Goal: Task Accomplishment & Management: Complete application form

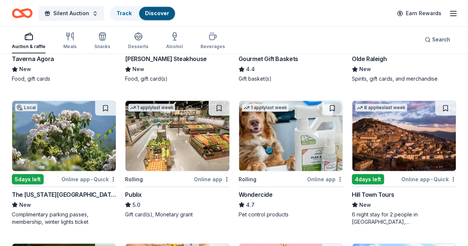
scroll to position [599, 0]
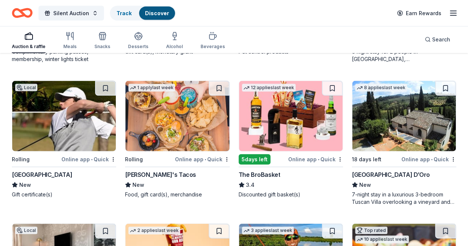
scroll to position [742, 0]
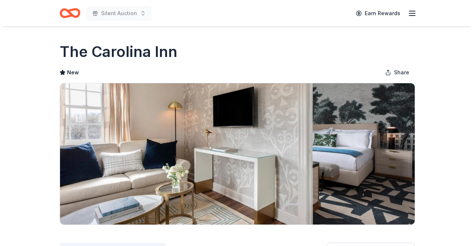
scroll to position [122, 0]
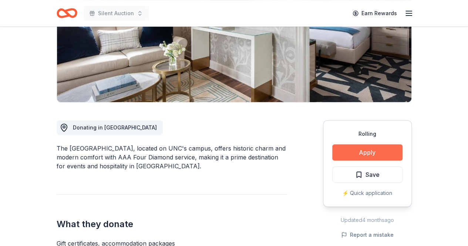
click at [366, 154] on button "Apply" at bounding box center [367, 152] width 70 height 16
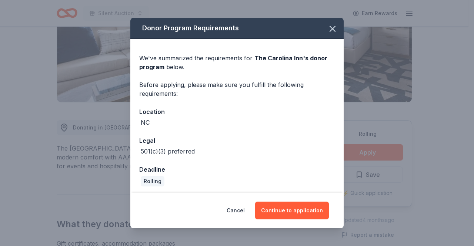
scroll to position [2, 0]
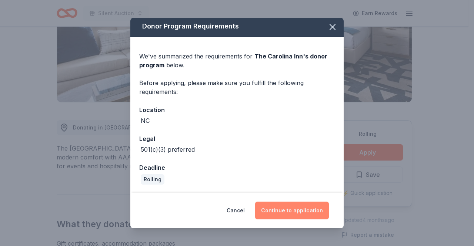
click at [309, 215] on button "Continue to application" at bounding box center [292, 211] width 74 height 18
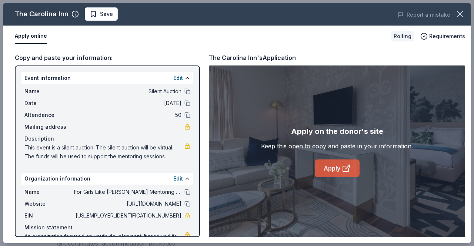
click at [342, 176] on link "Apply" at bounding box center [337, 168] width 45 height 18
